Goal: Information Seeking & Learning: Learn about a topic

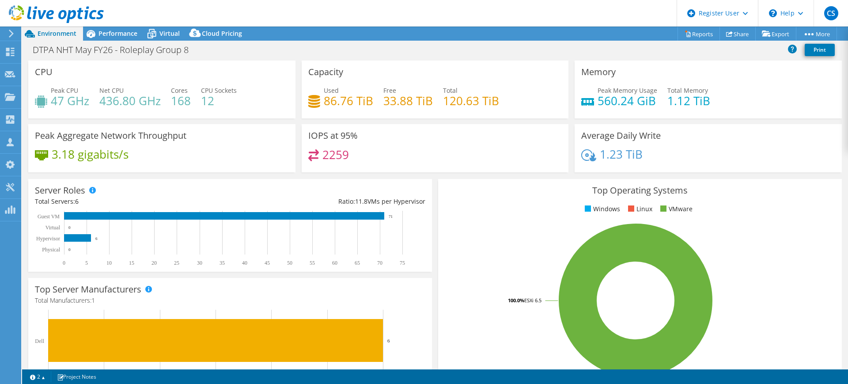
select select "USD"
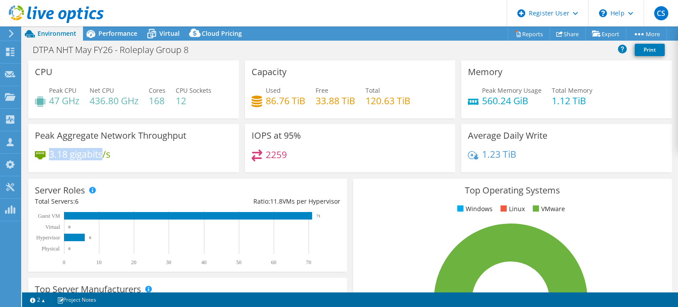
drag, startPoint x: 51, startPoint y: 150, endPoint x: 102, endPoint y: 150, distance: 51.7
click at [102, 150] on h4 "3.18 gigabits/s" at bounding box center [79, 154] width 61 height 10
drag, startPoint x: 514, startPoint y: 157, endPoint x: 457, endPoint y: 157, distance: 56.5
click at [461, 156] on div "Average Daily Write 1.23 TiB" at bounding box center [566, 148] width 211 height 48
click at [367, 158] on div "2259" at bounding box center [350, 158] width 197 height 19
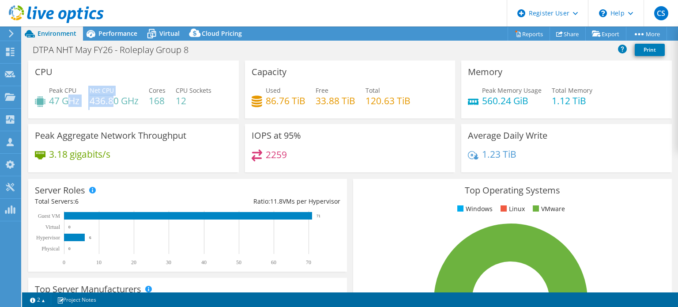
drag, startPoint x: 72, startPoint y: 98, endPoint x: 114, endPoint y: 102, distance: 42.2
click at [114, 102] on div "Peak CPU 47 GHz Net CPU 436.80 GHz Cores 168 CPU Sockets 12" at bounding box center [133, 100] width 197 height 29
click at [135, 108] on div "Peak CPU 47 GHz Net CPU 436.80 GHz Cores 168 CPU Sockets 12" at bounding box center [133, 100] width 197 height 29
click at [114, 31] on span "Performance" at bounding box center [117, 33] width 39 height 8
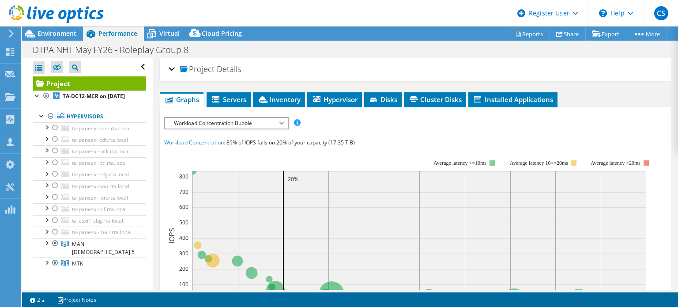
click at [58, 23] on icon at bounding box center [56, 14] width 95 height 18
